Goal: Transaction & Acquisition: Purchase product/service

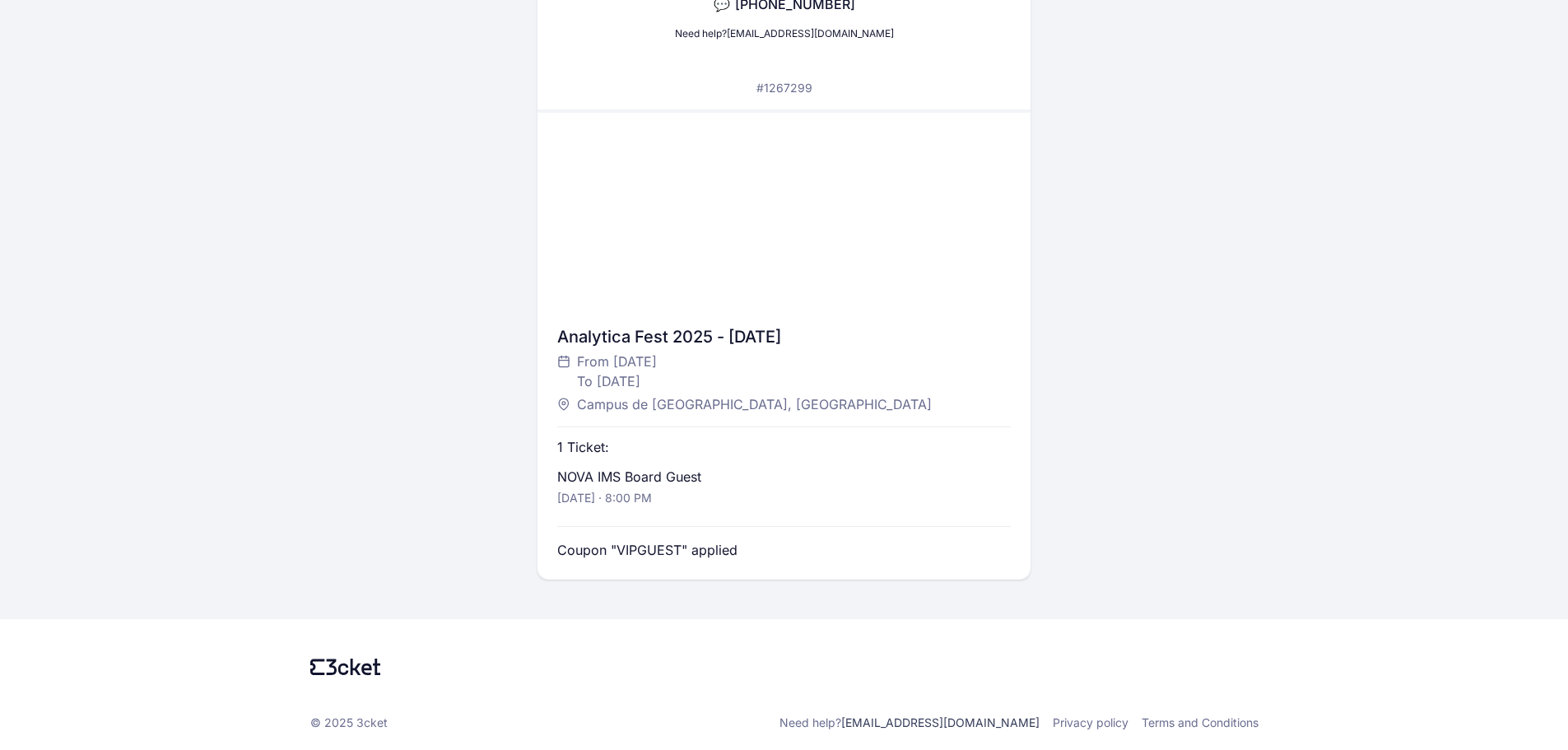
scroll to position [278, 0]
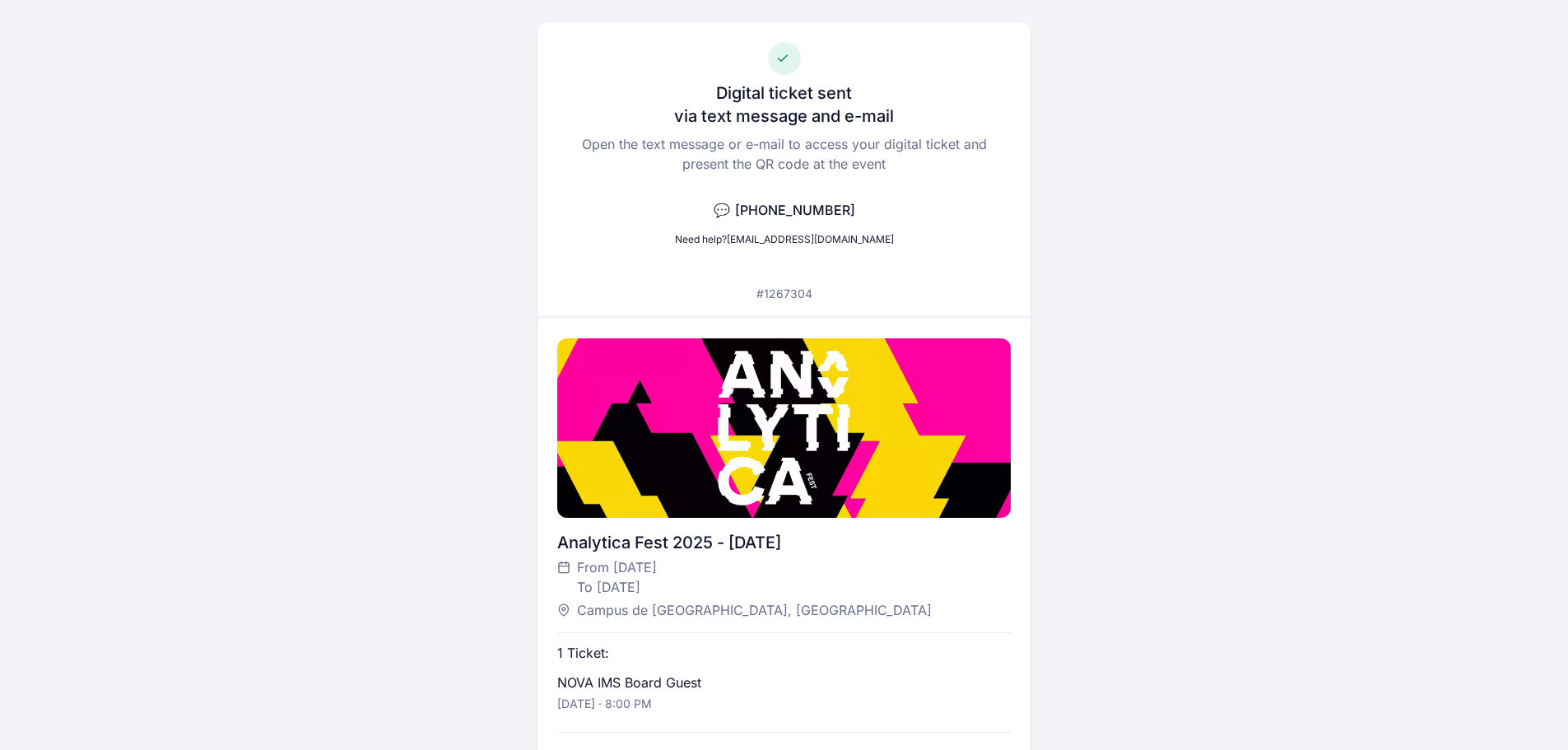
scroll to position [278, 0]
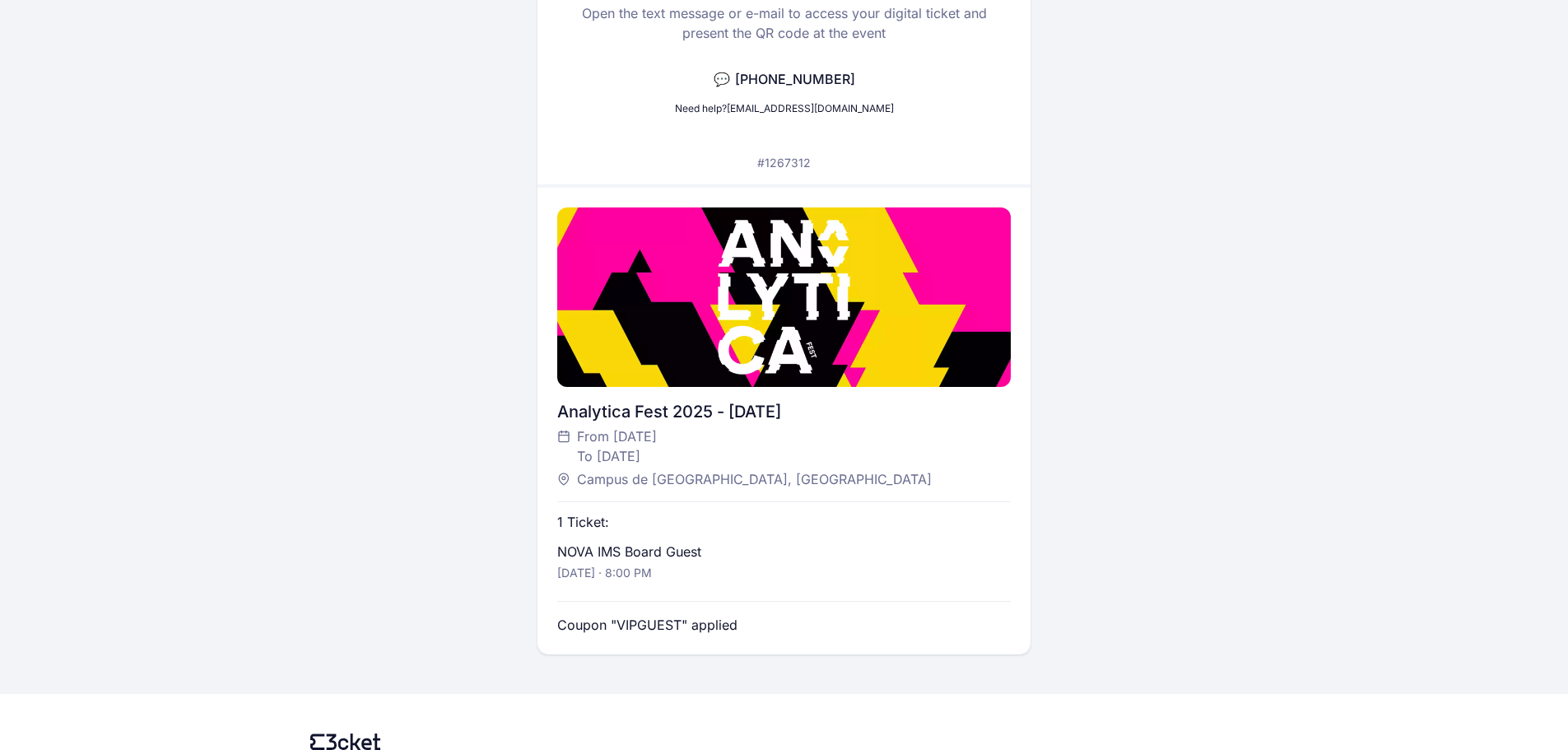
scroll to position [278, 0]
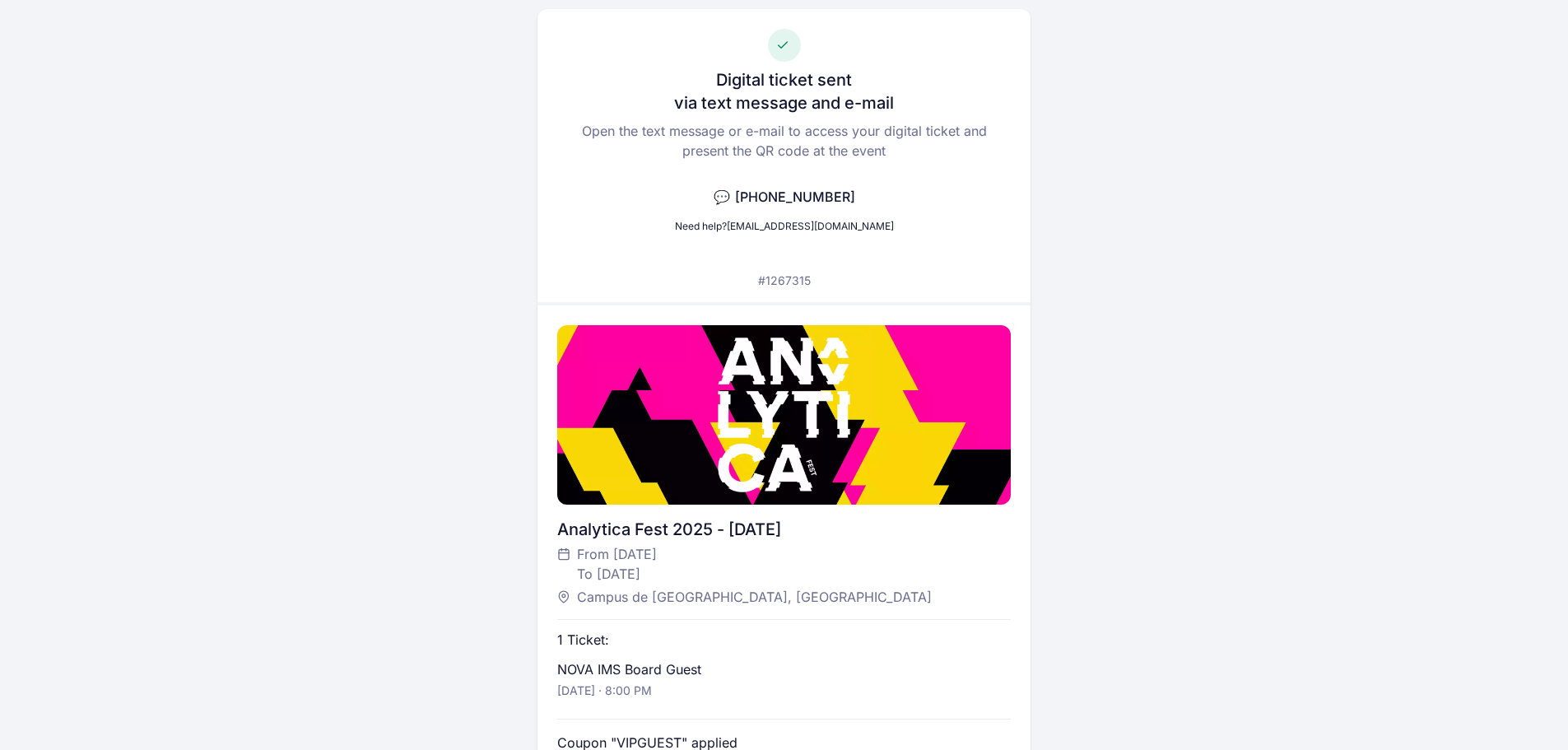
scroll to position [247, 0]
